Goal: Check status: Check status

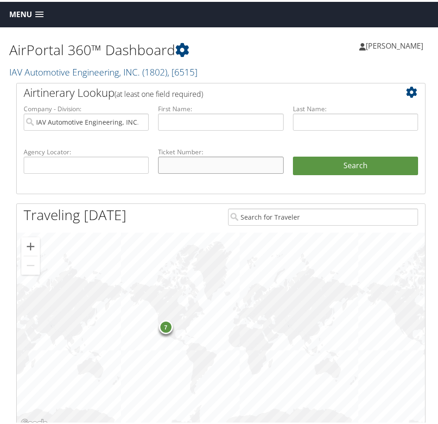
click at [162, 160] on input "text" at bounding box center [220, 163] width 125 height 17
type input "00673105641795"
click at [293, 155] on button "Search" at bounding box center [355, 164] width 125 height 19
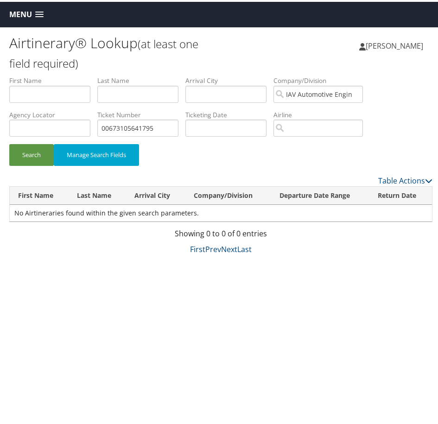
drag, startPoint x: 151, startPoint y: 136, endPoint x: 157, endPoint y: 129, distance: 8.8
click at [152, 135] on li "Ticket Number 00673105641795" at bounding box center [141, 125] width 88 height 34
drag, startPoint x: 160, startPoint y: 127, endPoint x: 28, endPoint y: 131, distance: 131.6
click at [28, 74] on ul "First Name Last Name Departure City Arrival City Company/Division IAV Automotiv…" at bounding box center [220, 74] width 423 height 0
click at [9, 142] on button "Search" at bounding box center [31, 153] width 44 height 22
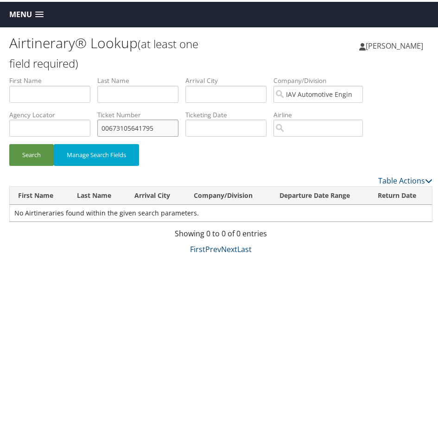
drag, startPoint x: 163, startPoint y: 126, endPoint x: 30, endPoint y: 115, distance: 134.3
click at [30, 74] on ul "First Name Last Name Departure City Arrival City Company/Division IAV Automotiv…" at bounding box center [220, 74] width 423 height 0
paste input "884"
click at [30, 115] on label "Agency Locator" at bounding box center [53, 112] width 88 height 9
click at [28, 151] on button "Search" at bounding box center [31, 153] width 44 height 22
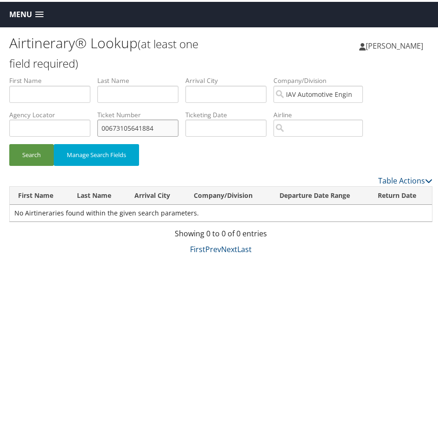
click at [165, 128] on input "00673105641884" at bounding box center [137, 126] width 81 height 17
drag, startPoint x: 165, startPoint y: 128, endPoint x: 51, endPoint y: 118, distance: 114.4
click at [51, 74] on ul "First Name Last Name Departure City Arrival City Company/Division IAV Automotiv…" at bounding box center [220, 74] width 423 height 0
paste input "8900897707027"
type input "89008977070274"
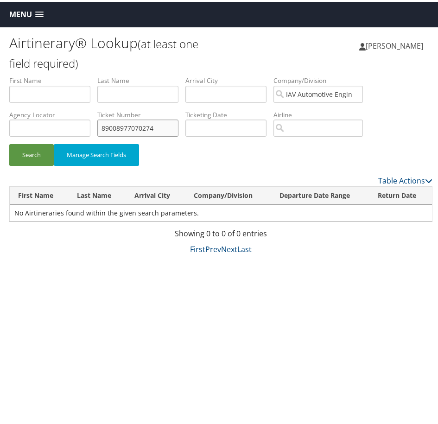
click at [9, 142] on button "Search" at bounding box center [31, 153] width 44 height 22
drag, startPoint x: 170, startPoint y: 123, endPoint x: 44, endPoint y: 107, distance: 126.5
click at [44, 74] on ul "First Name Last Name Departure City Arrival City Company/Division IAV Automotiv…" at bounding box center [220, 74] width 423 height 0
click at [120, 92] on input "text" at bounding box center [137, 92] width 81 height 17
click at [9, 142] on button "Search" at bounding box center [31, 153] width 44 height 22
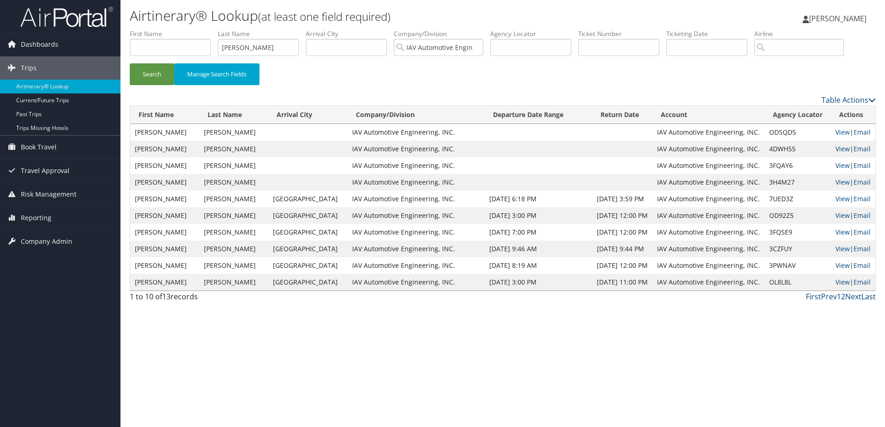
click at [437, 295] on link "Last" at bounding box center [868, 297] width 14 height 10
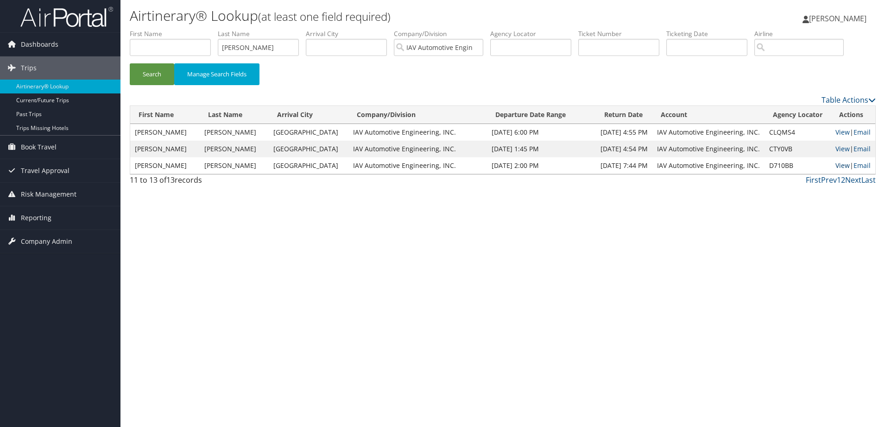
click at [437, 167] on link "View" at bounding box center [842, 165] width 14 height 9
drag, startPoint x: 265, startPoint y: 50, endPoint x: 168, endPoint y: 33, distance: 98.6
click at [168, 29] on ul "First Name Last Name neubeck Departure City Arrival City Company/Division IAV A…" at bounding box center [503, 29] width 746 height 0
click at [130, 63] on button "Search" at bounding box center [152, 74] width 44 height 22
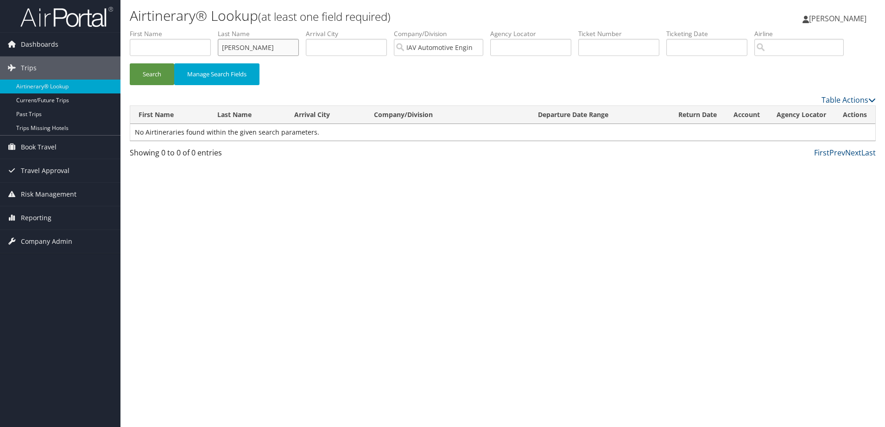
type input "villarosa-missaoui"
click at [130, 63] on button "Search" at bounding box center [152, 74] width 44 height 22
drag, startPoint x: 208, startPoint y: 46, endPoint x: 100, endPoint y: 55, distance: 108.7
click at [100, 55] on div "Dashboards AirPortal 360™ (Manager) My Travel Dashboard Trips Airtinerary® Look…" at bounding box center [442, 213] width 885 height 427
click at [143, 46] on input "text" at bounding box center [170, 47] width 81 height 17
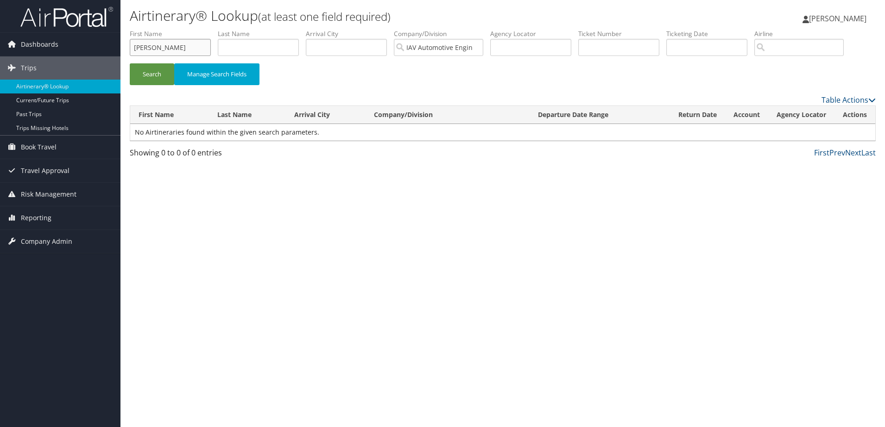
type input "sheryl"
click at [130, 63] on button "Search" at bounding box center [152, 74] width 44 height 22
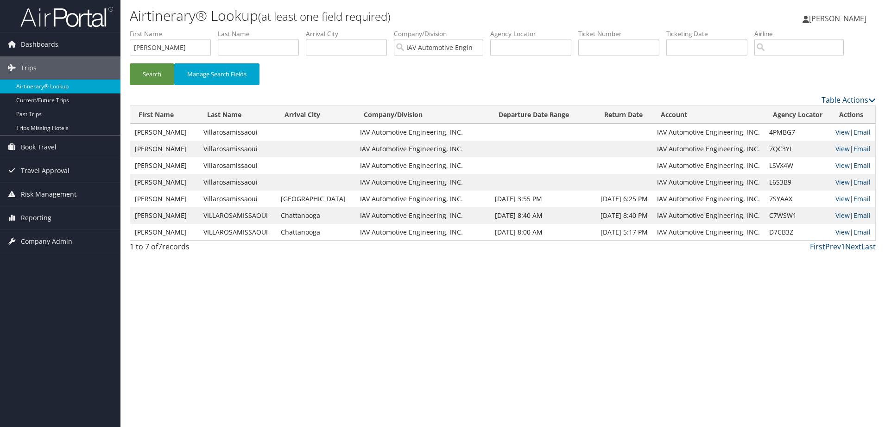
click at [437, 236] on link "View" at bounding box center [842, 232] width 14 height 9
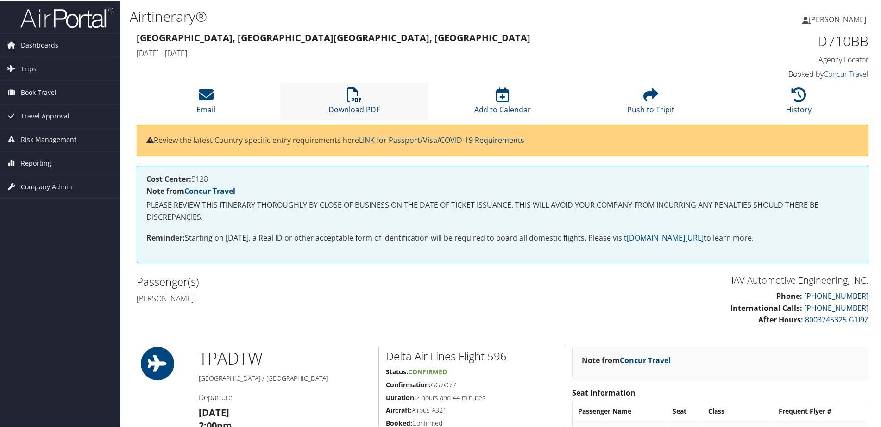
click at [351, 99] on icon at bounding box center [354, 94] width 15 height 15
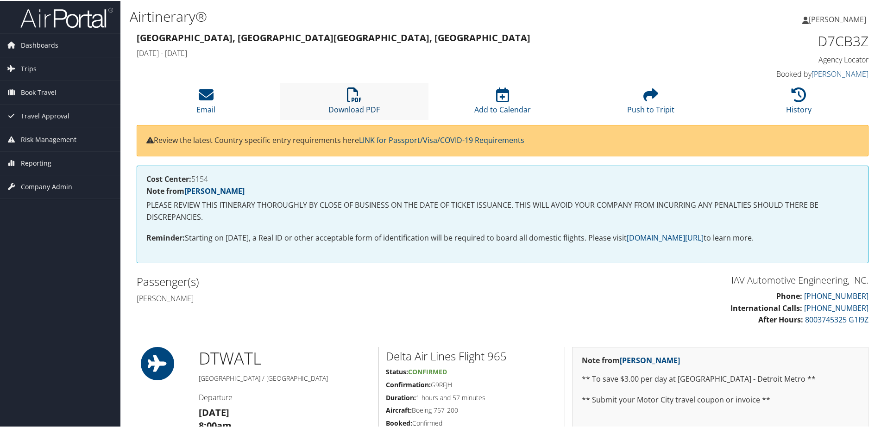
click at [348, 96] on icon at bounding box center [354, 94] width 15 height 15
